Goal: Information Seeking & Learning: Learn about a topic

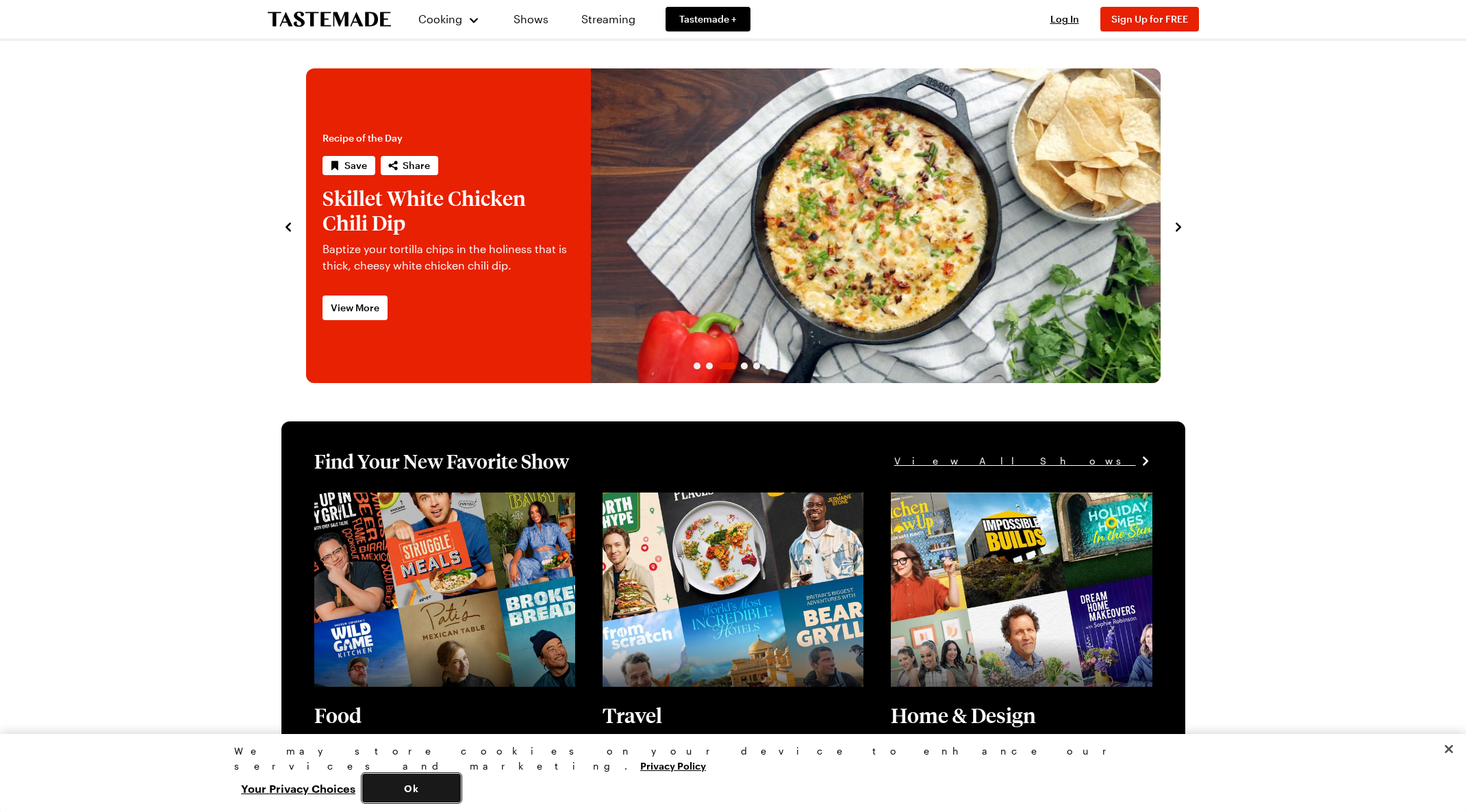
click at [461, 787] on button "Ok" at bounding box center [411, 788] width 98 height 29
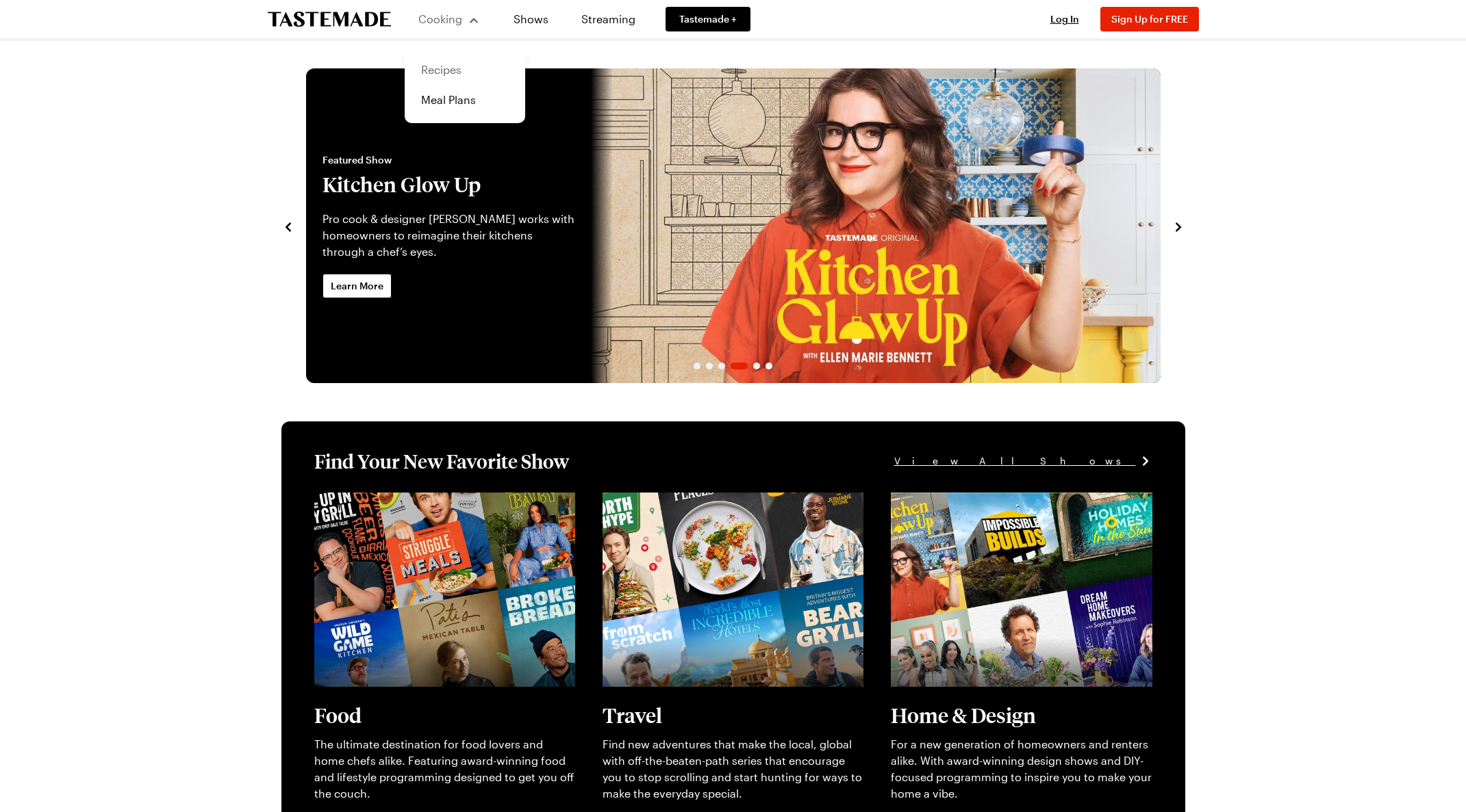
click at [453, 65] on link "Recipes" at bounding box center [464, 70] width 104 height 30
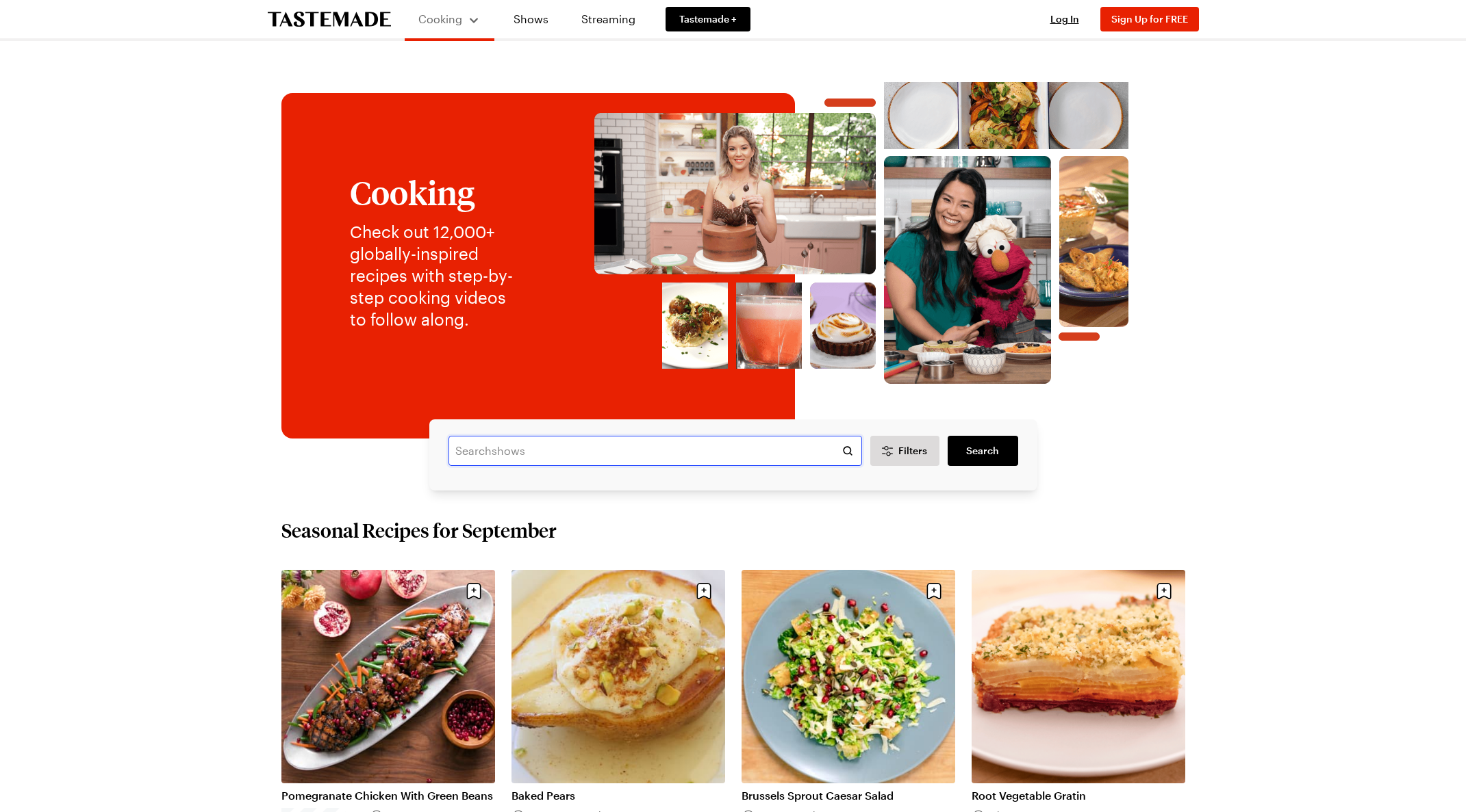
click at [506, 449] on input "text" at bounding box center [655, 451] width 414 height 30
type input "pineapple upside"
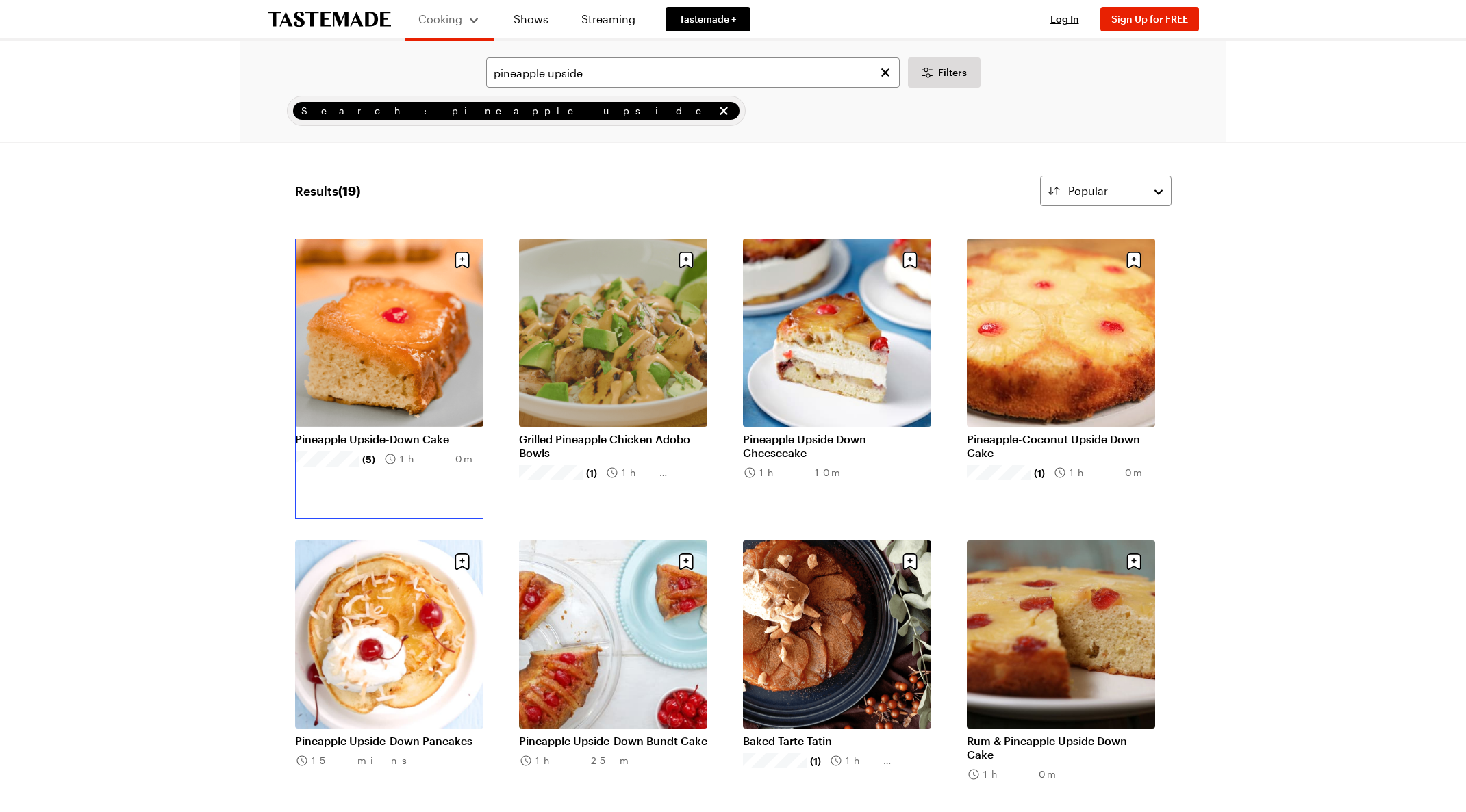
click at [353, 432] on link "Pineapple Upside-Down Cake" at bounding box center [389, 439] width 188 height 14
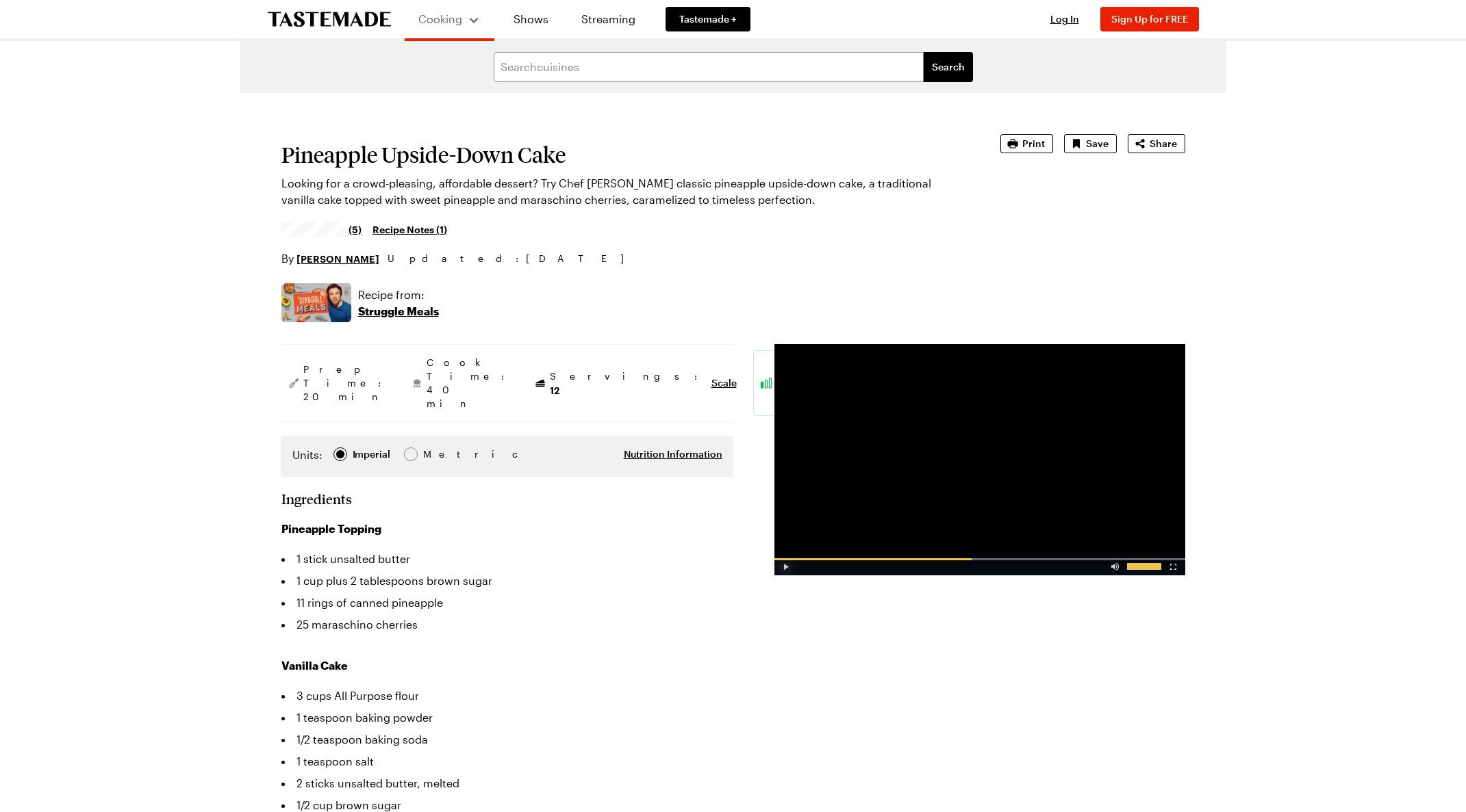
click at [785, 569] on div "Video Player" at bounding box center [786, 564] width 24 height 14
click at [1112, 571] on div "Video Player" at bounding box center [1115, 564] width 24 height 14
click at [1045, 151] on button "Print" at bounding box center [1026, 143] width 52 height 19
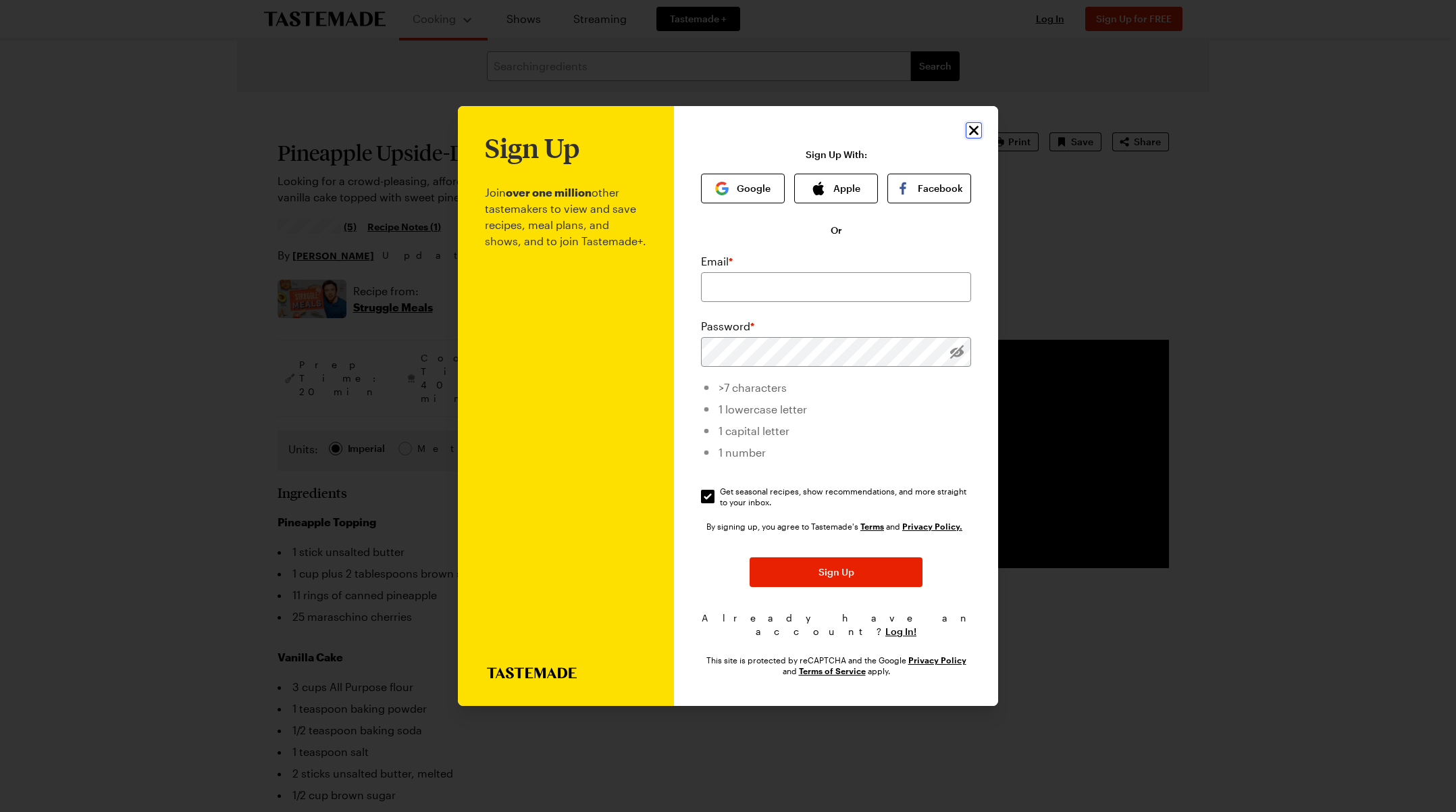
click at [970, 135] on icon "Close" at bounding box center [974, 130] width 10 height 10
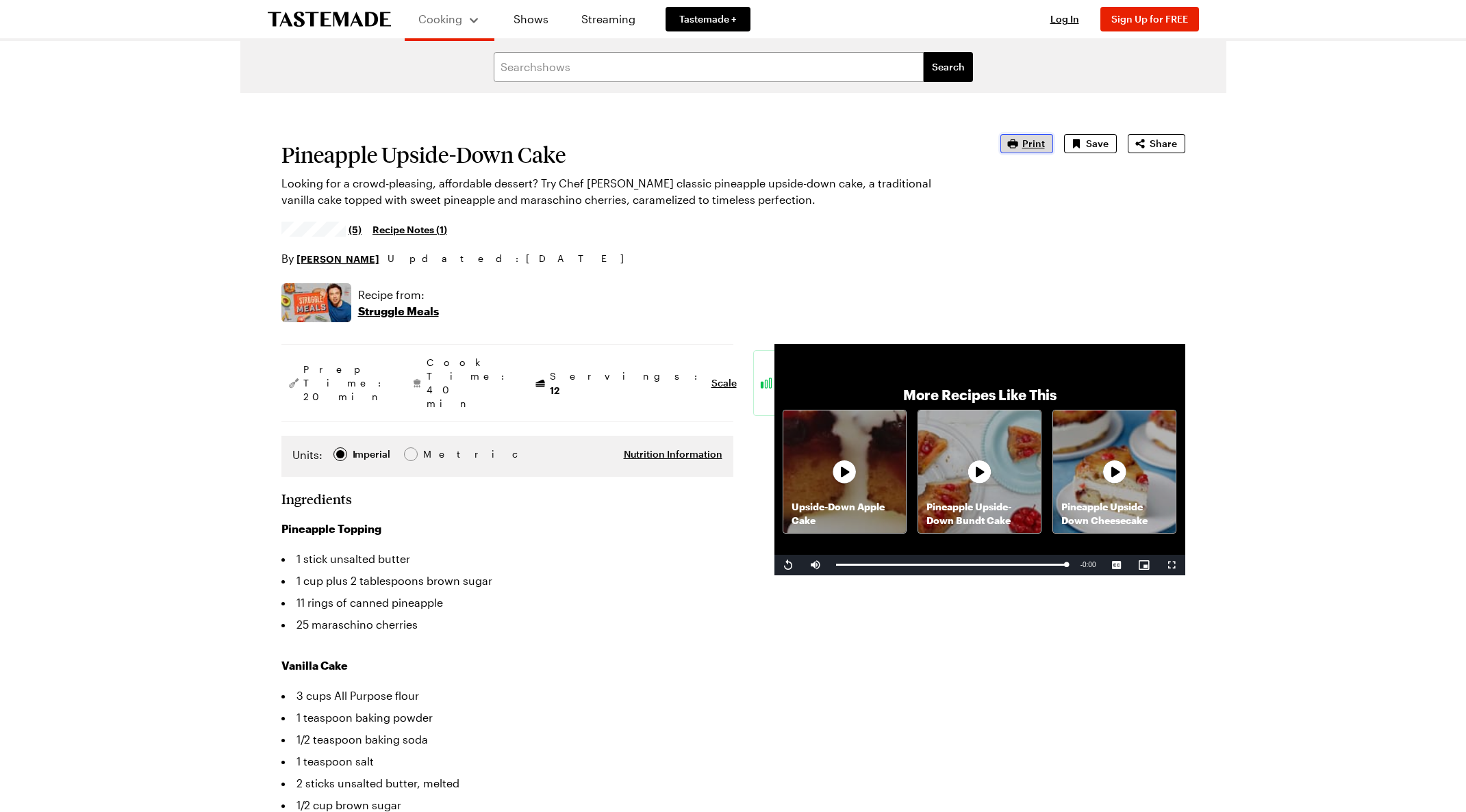
click at [1020, 142] on icon "button" at bounding box center [1012, 143] width 14 height 14
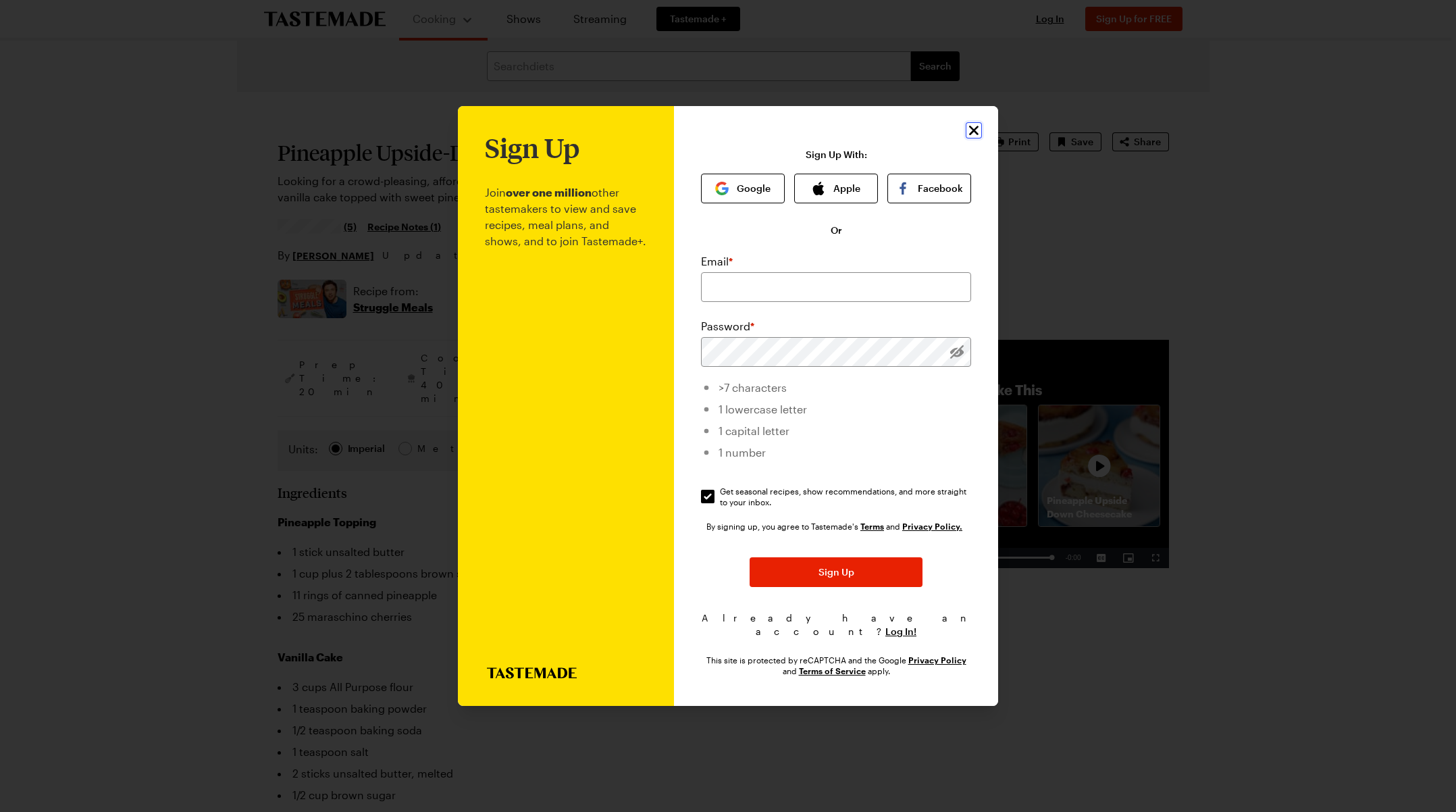
click at [974, 138] on icon "Close" at bounding box center [974, 130] width 16 height 16
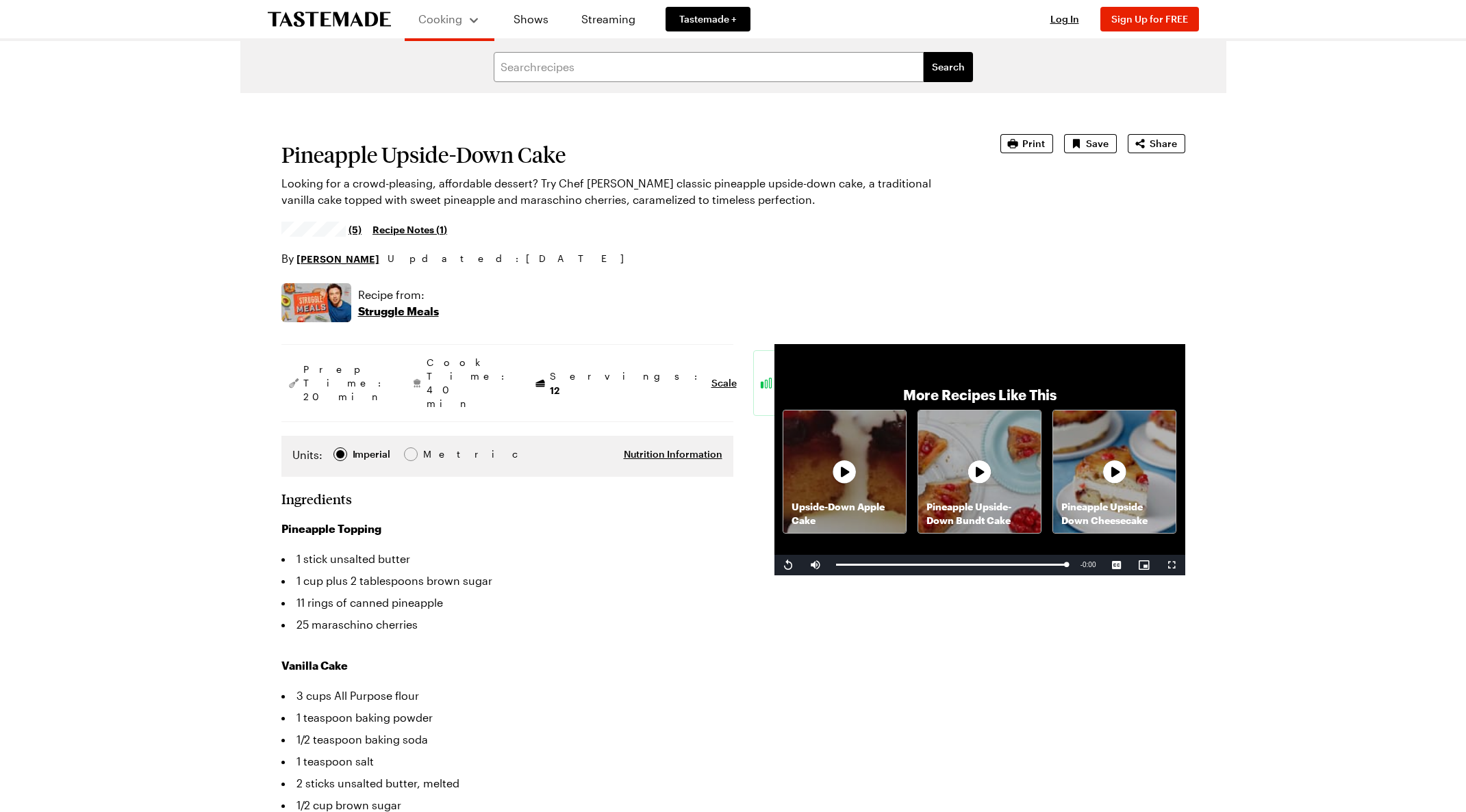
click at [423, 228] on link "Recipe Notes ( 1 )" at bounding box center [409, 229] width 75 height 15
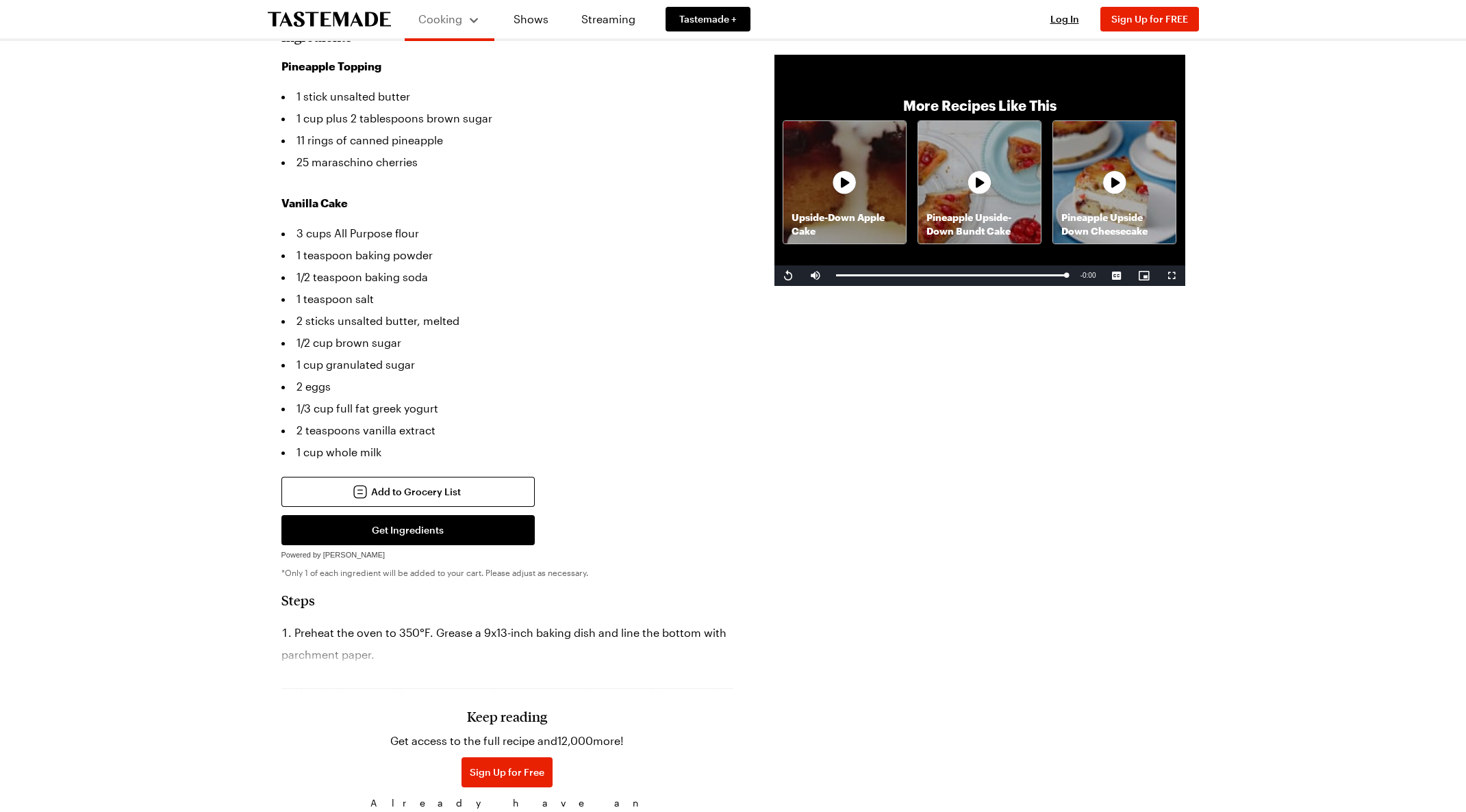
scroll to position [532, 0]
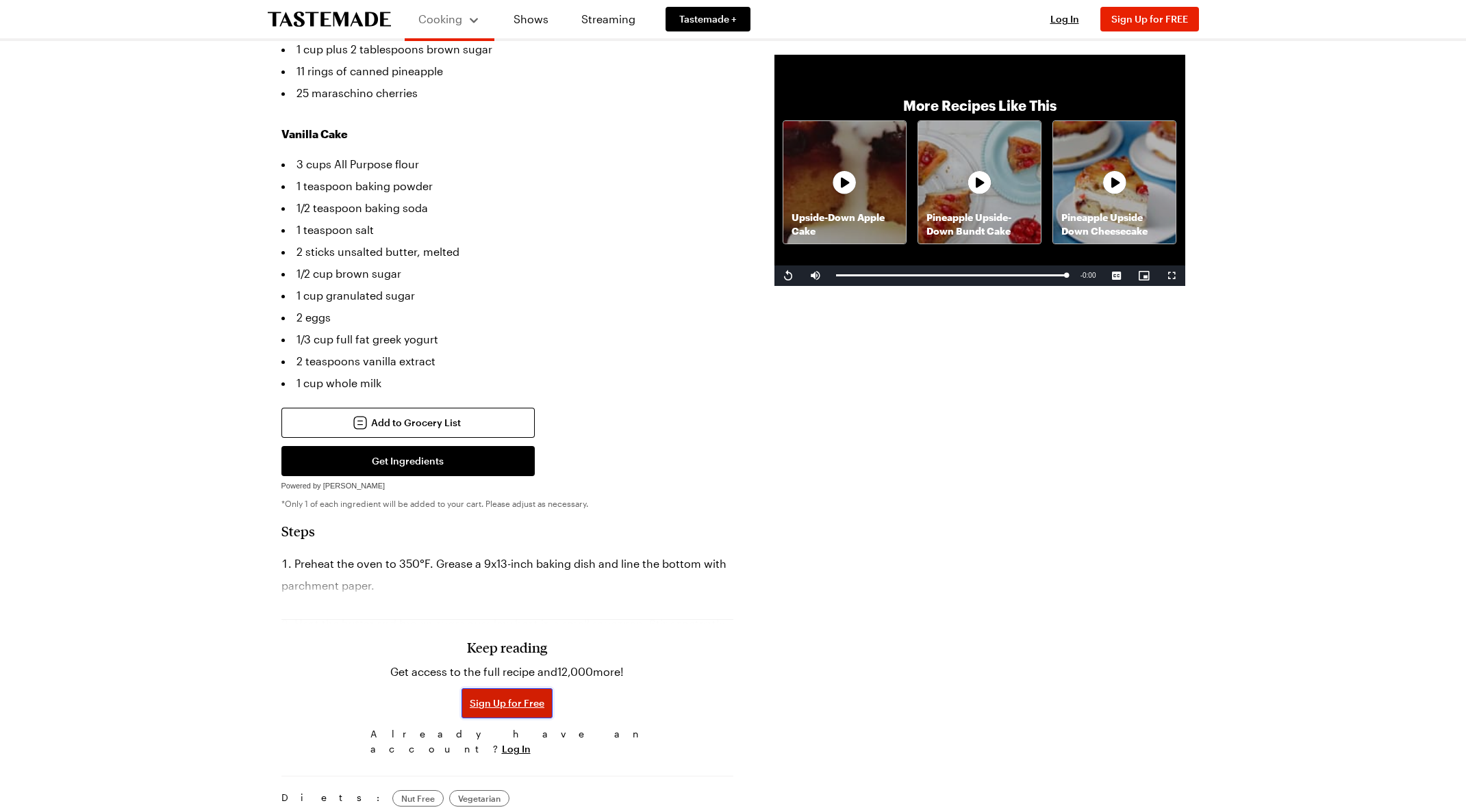
click at [505, 697] on span "Sign Up for Free" at bounding box center [507, 703] width 75 height 14
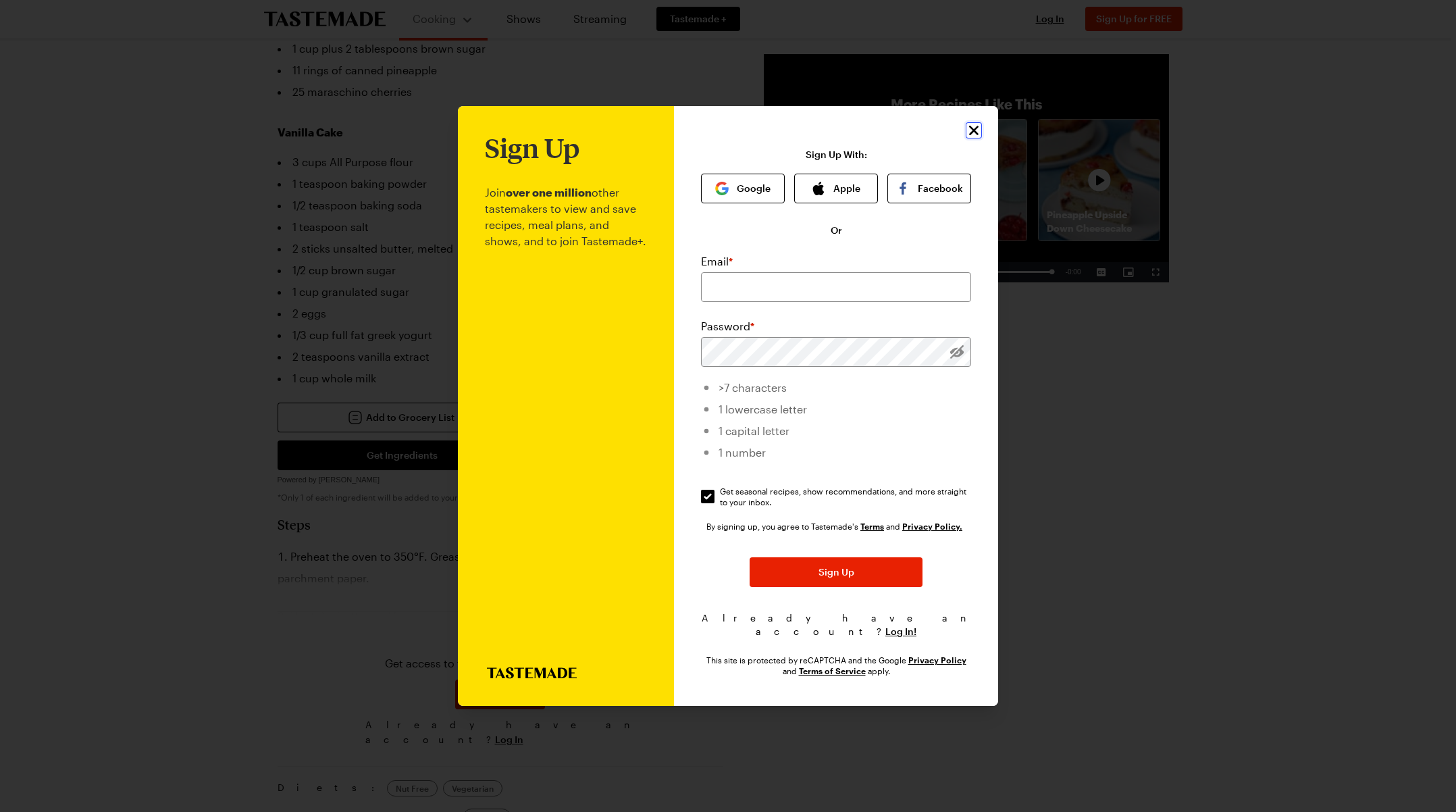
click at [978, 133] on icon "Close" at bounding box center [974, 130] width 16 height 16
